Goal: Navigation & Orientation: Find specific page/section

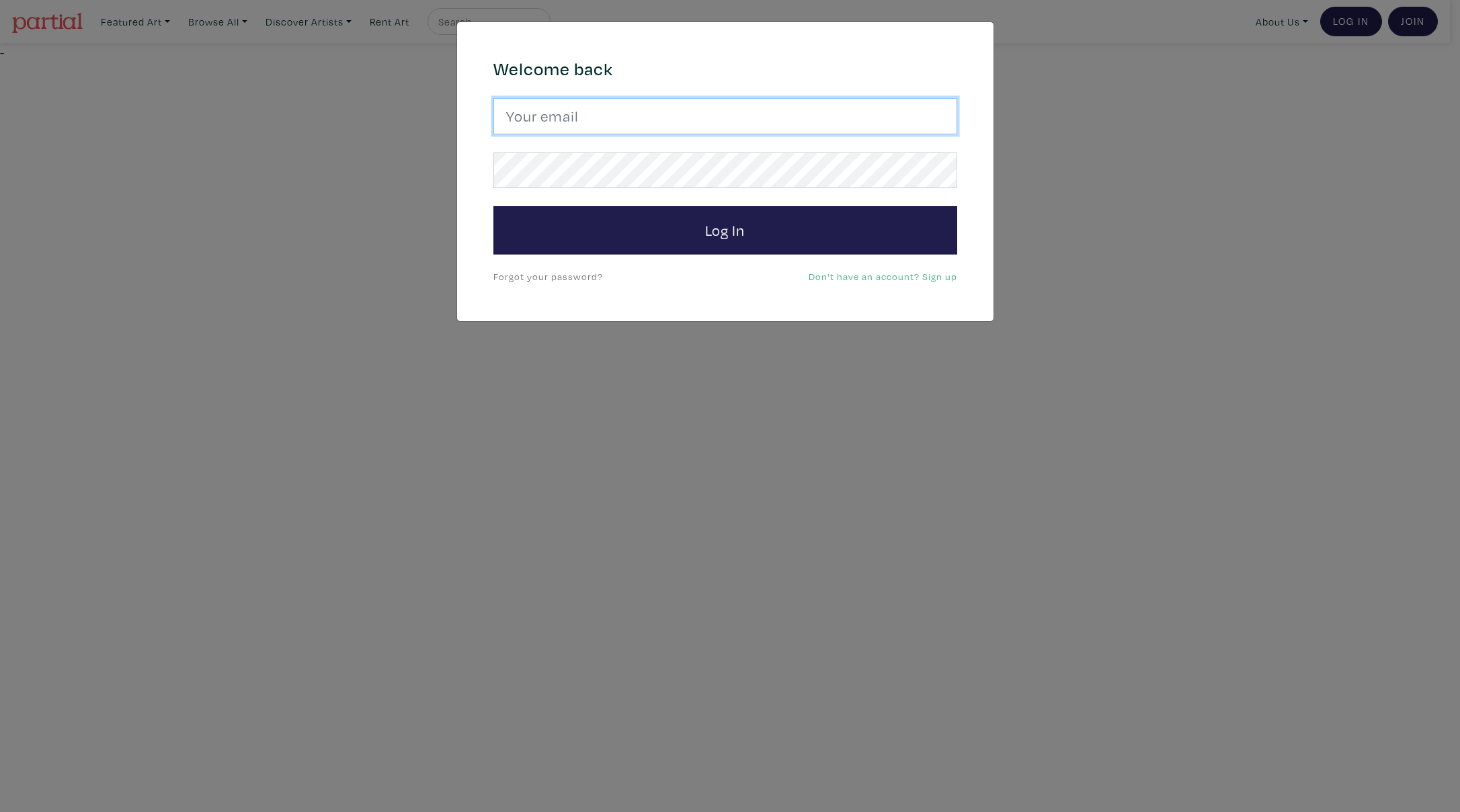
click at [629, 113] on input "email" at bounding box center [725, 116] width 463 height 36
click at [5, 60] on com-1password-button at bounding box center [5, 52] width 0 height 15
type input "hello@simplemoments.art"
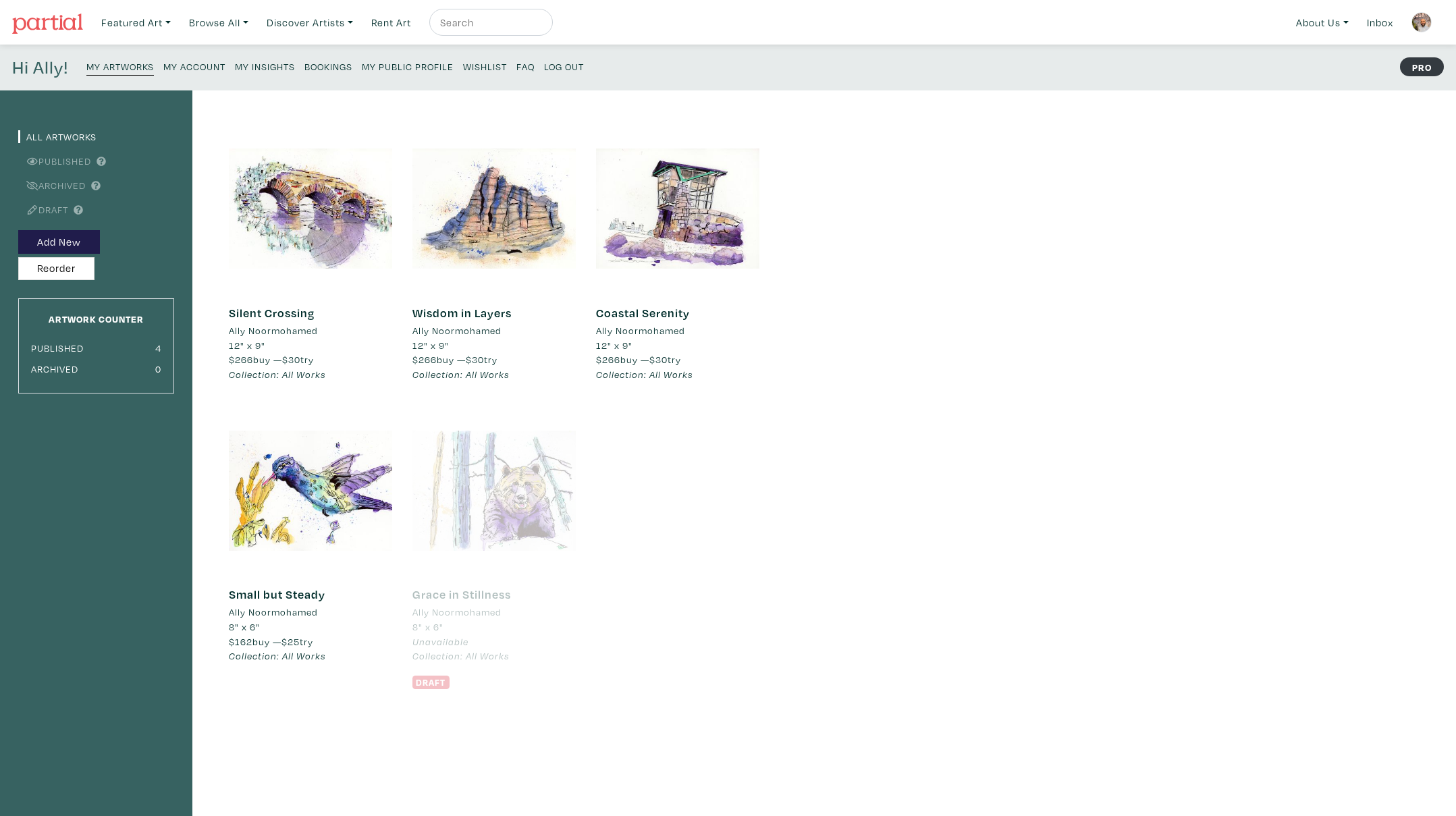
click at [255, 69] on small "My Insights" at bounding box center [264, 66] width 60 height 12
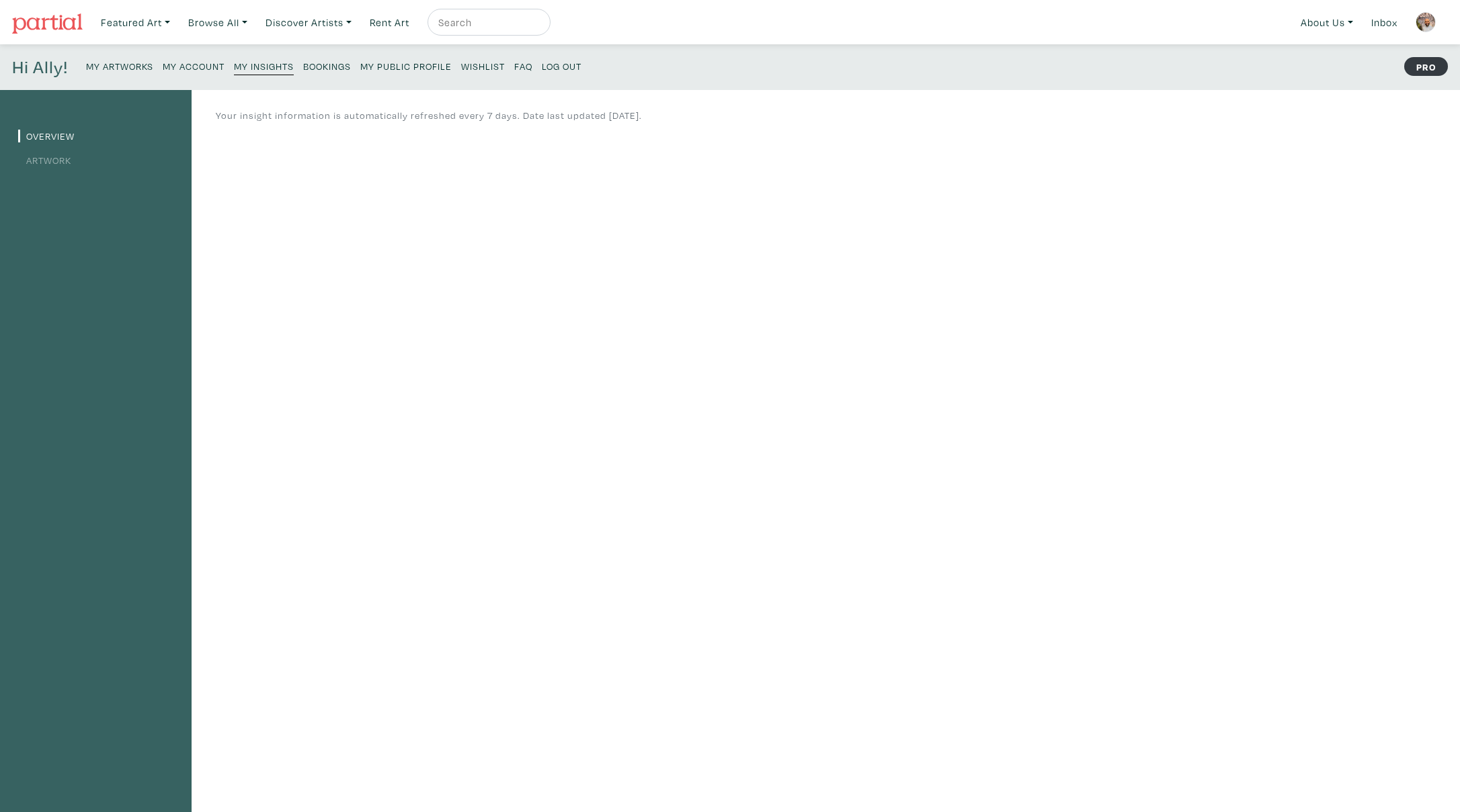
click at [112, 65] on small "My Artworks" at bounding box center [119, 66] width 68 height 12
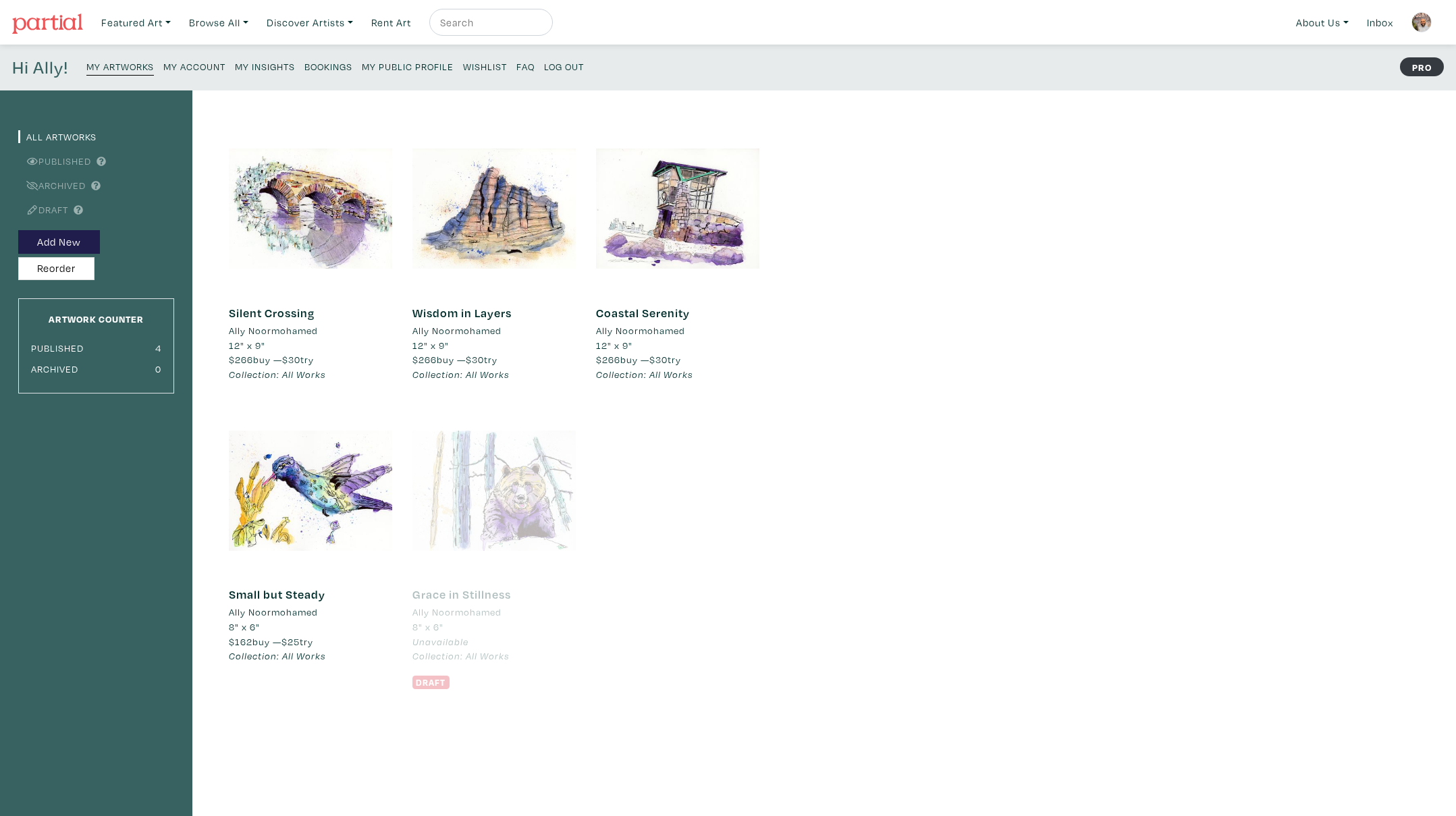
click at [272, 64] on small "My Insights" at bounding box center [264, 66] width 60 height 12
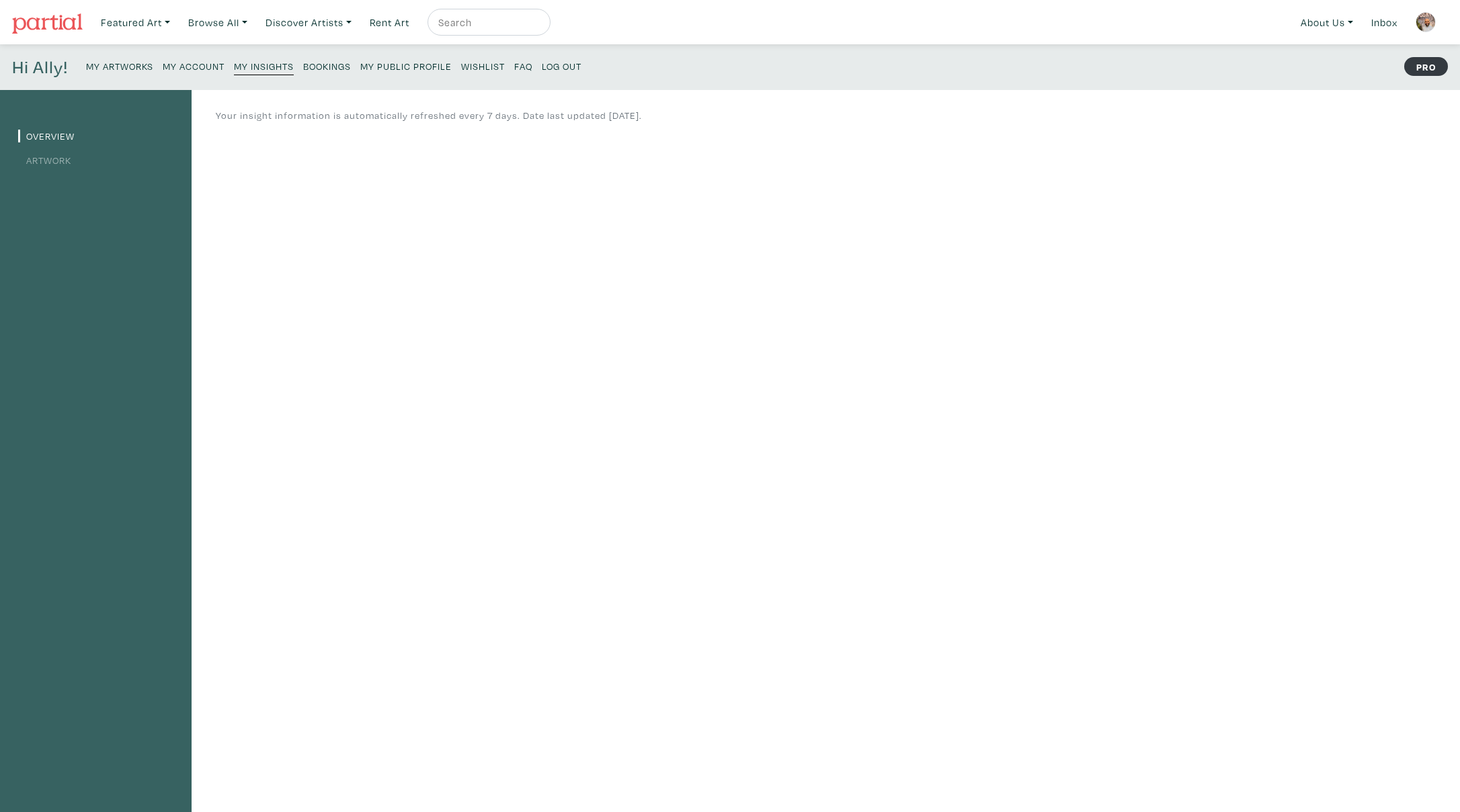
click at [328, 63] on small "Bookings" at bounding box center [327, 66] width 48 height 12
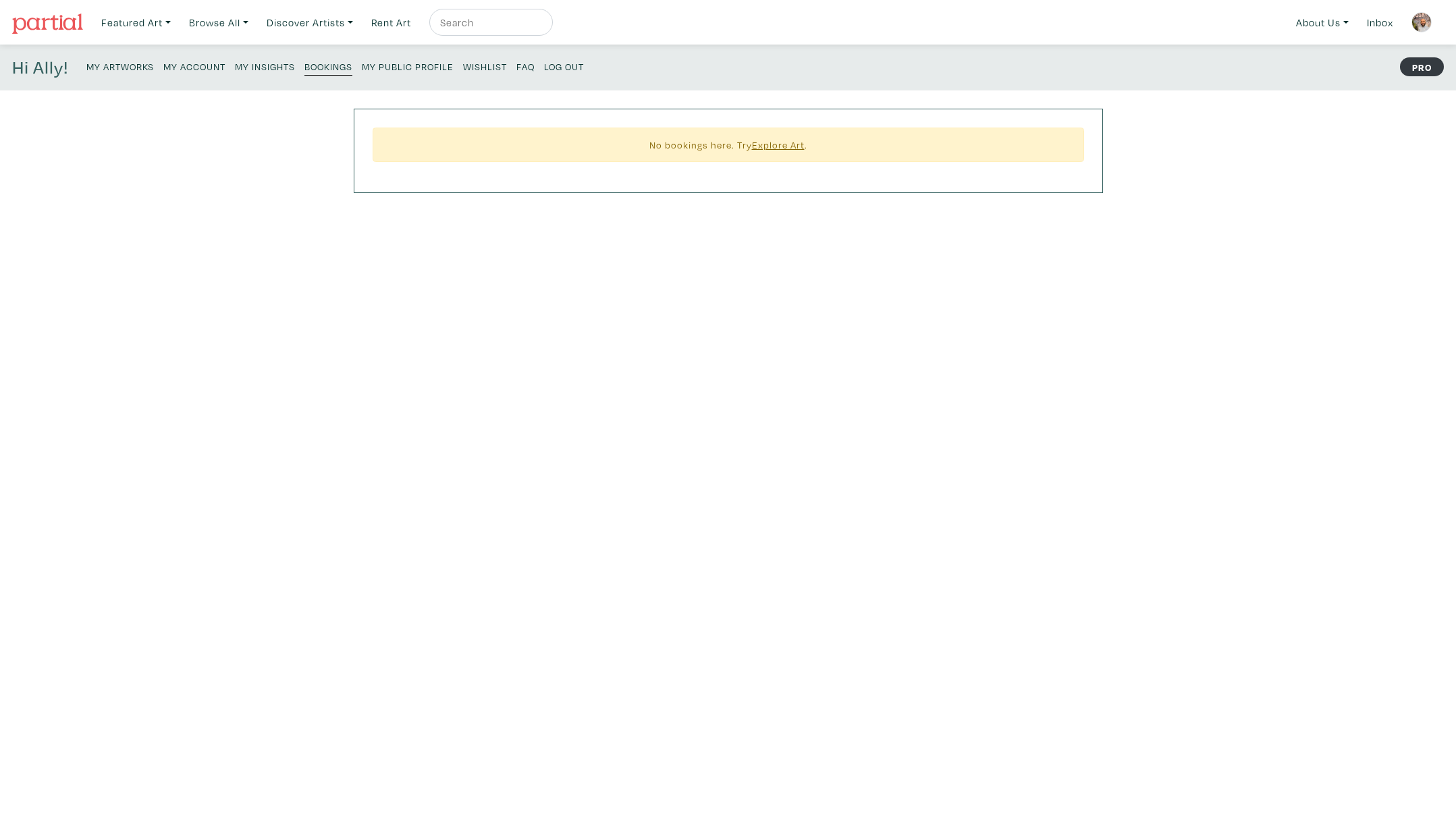
click at [266, 68] on small "My Insights" at bounding box center [264, 66] width 60 height 12
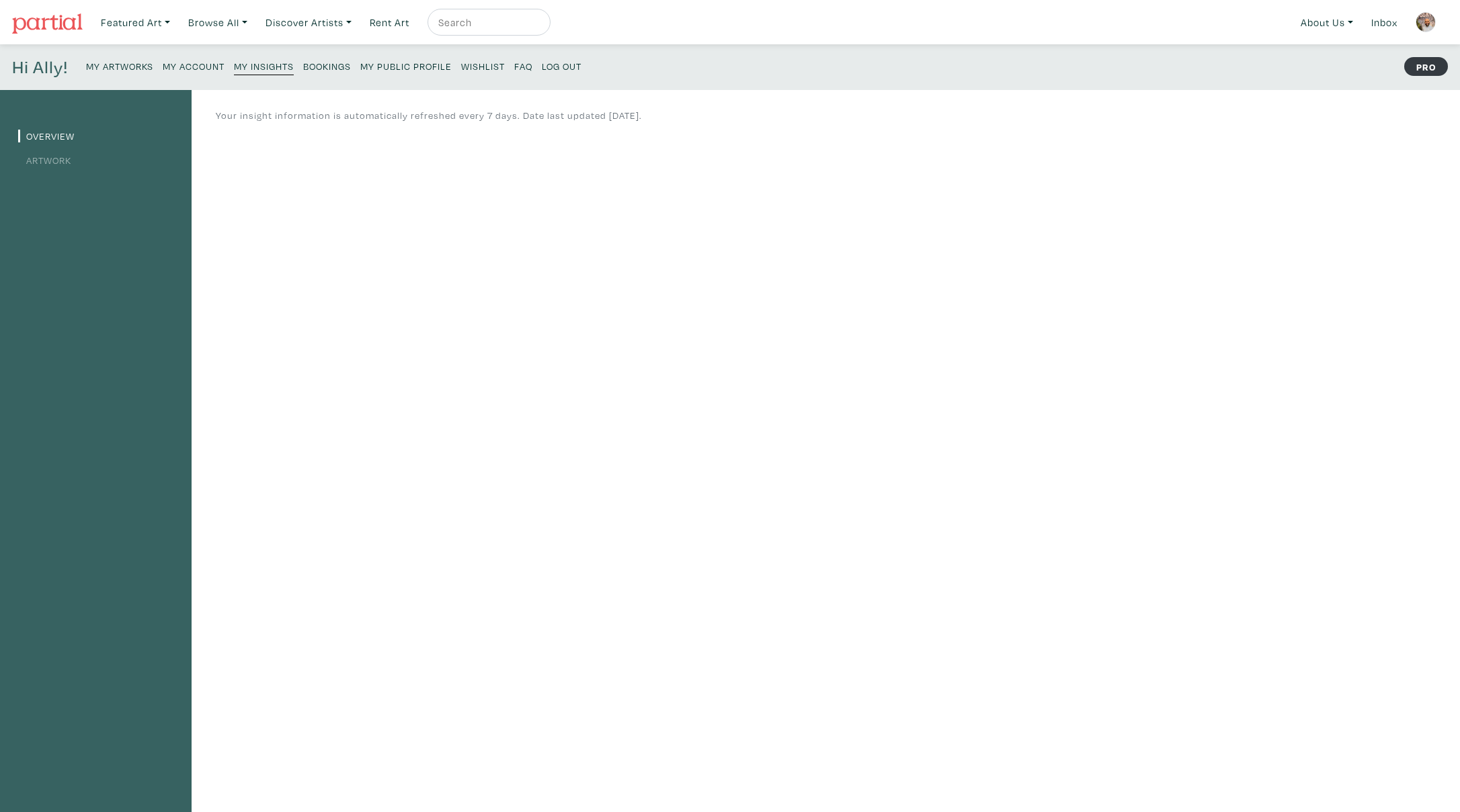
click at [48, 159] on link "Artwork" at bounding box center [45, 159] width 53 height 12
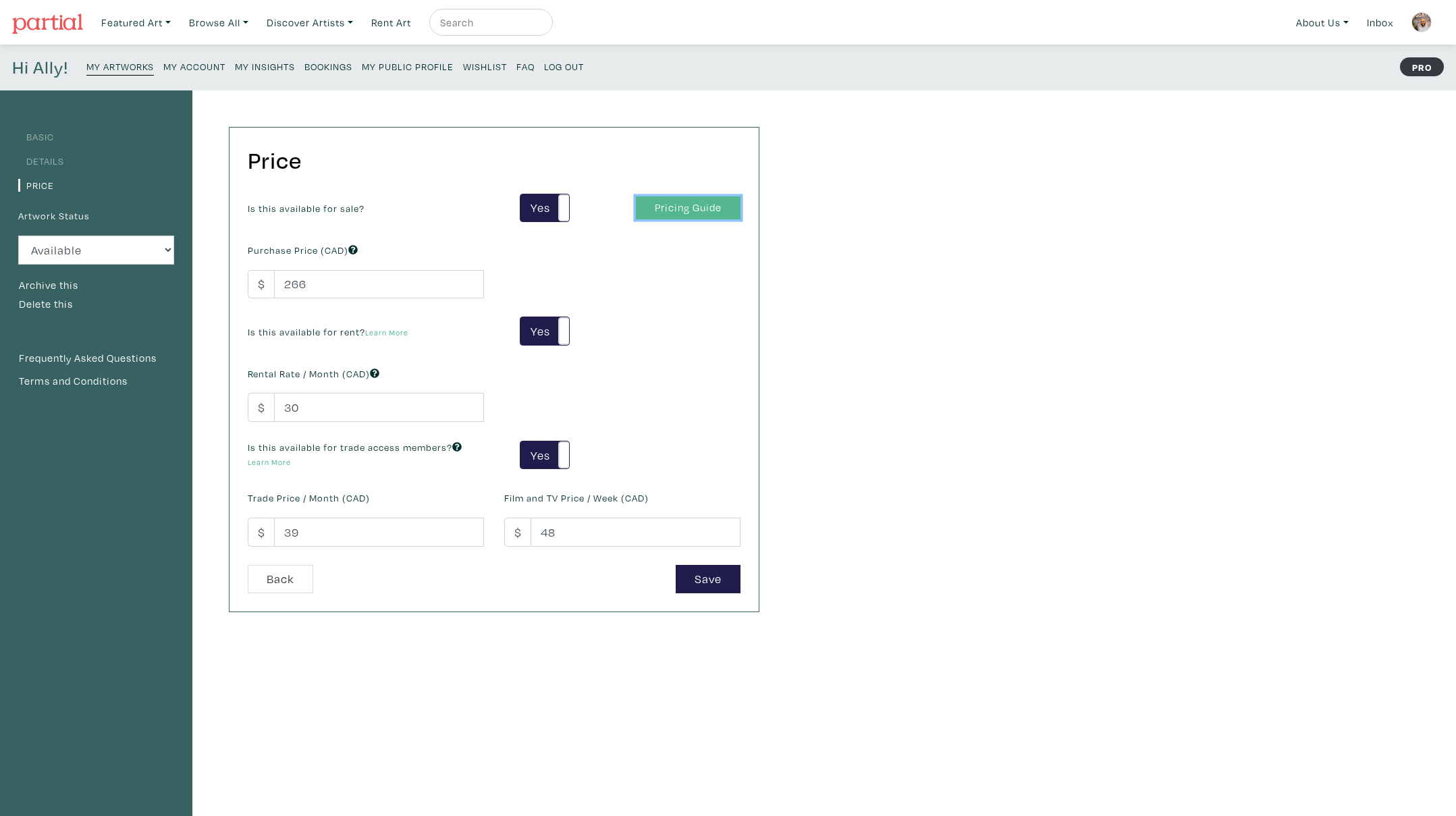
click at [692, 204] on link "Pricing Guide" at bounding box center [687, 208] width 104 height 24
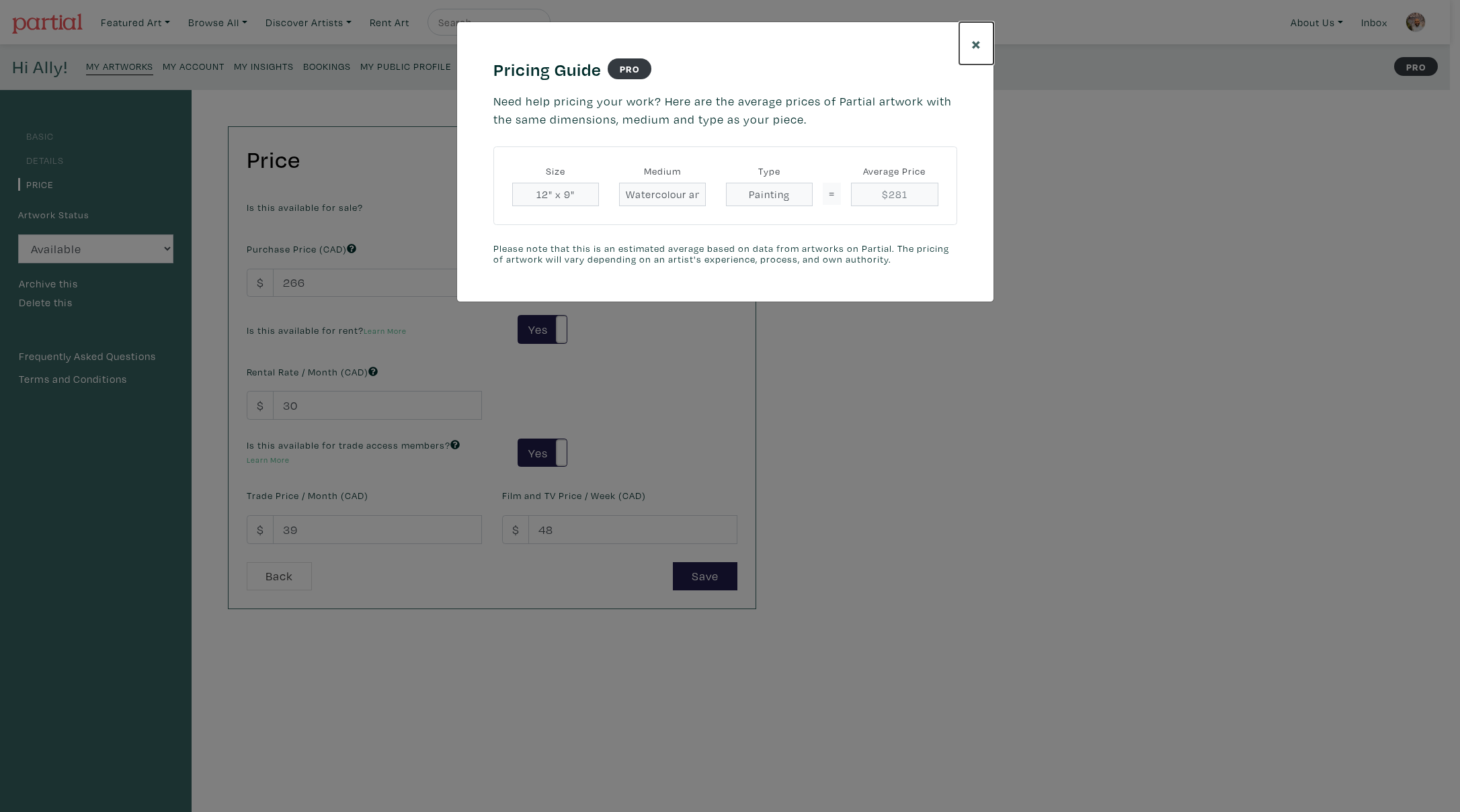
click at [979, 47] on span "×" at bounding box center [977, 43] width 10 height 24
